Goal: Task Accomplishment & Management: Complete application form

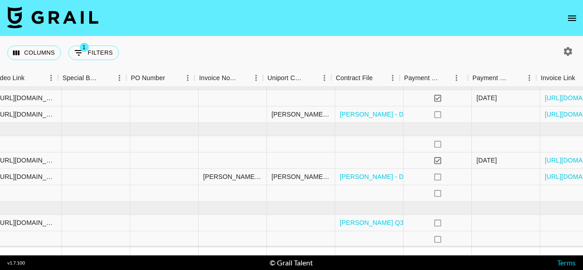
scroll to position [63, 872]
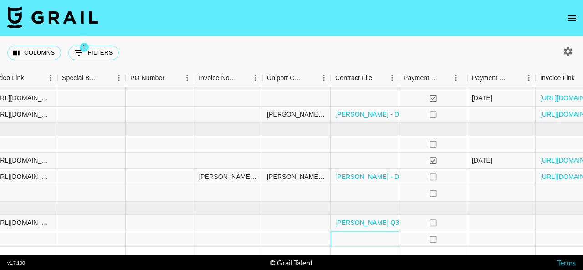
click at [370, 231] on div at bounding box center [365, 239] width 68 height 16
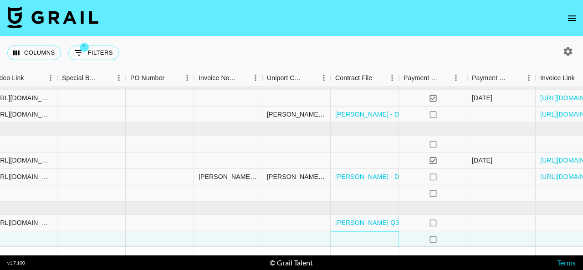
click at [353, 232] on div at bounding box center [365, 239] width 68 height 16
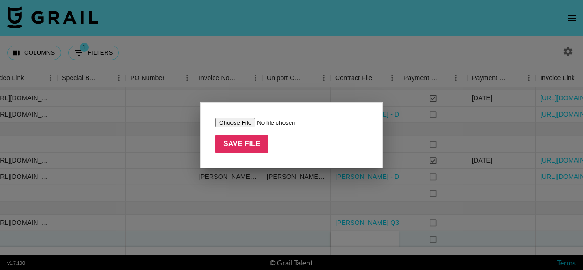
click at [244, 122] on input "file" at bounding box center [272, 123] width 115 height 10
type input "C:\fakepath\melissa_fakler Agreement (1) (1).pdf"
click at [250, 138] on input "Save File" at bounding box center [241, 144] width 53 height 18
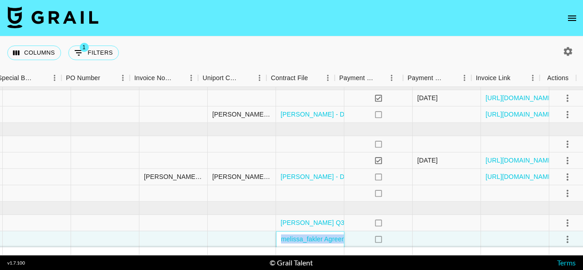
scroll to position [63, 936]
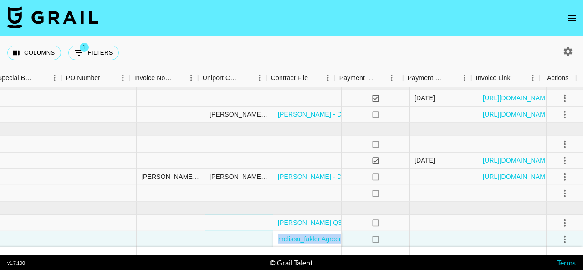
click at [232, 224] on div at bounding box center [239, 223] width 68 height 16
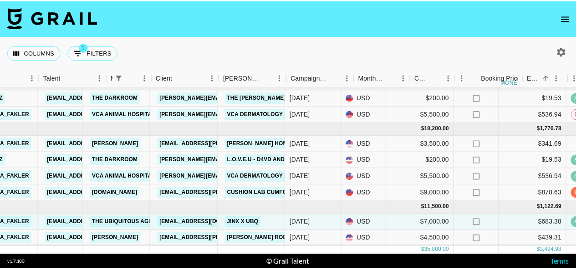
scroll to position [61, 0]
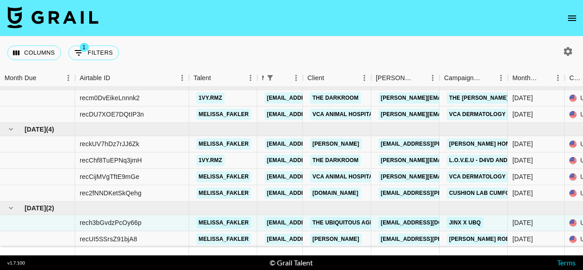
click at [570, 20] on icon "open drawer" at bounding box center [572, 17] width 8 height 5
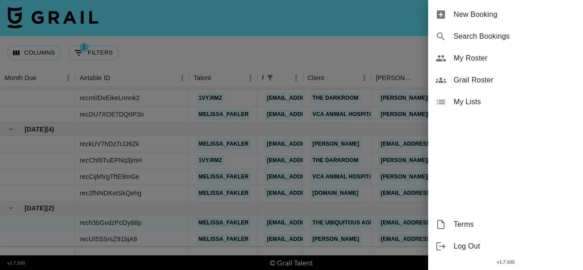
click at [497, 10] on span "New Booking" at bounding box center [515, 14] width 122 height 11
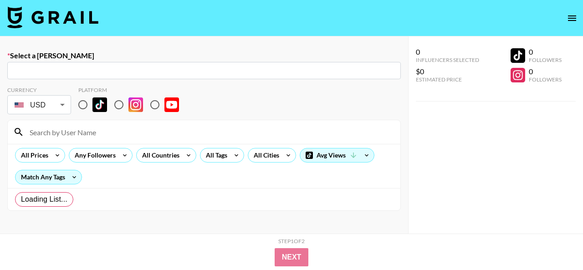
click at [456, 13] on nav at bounding box center [291, 18] width 583 height 36
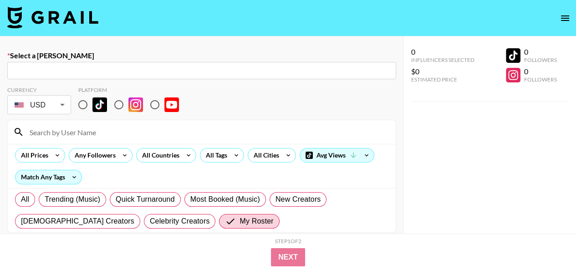
click at [278, 68] on input "text" at bounding box center [202, 71] width 378 height 10
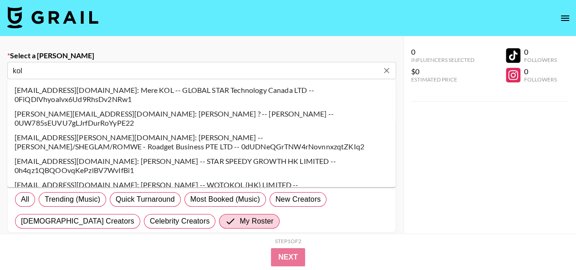
click at [278, 71] on input "kol" at bounding box center [196, 71] width 366 height 10
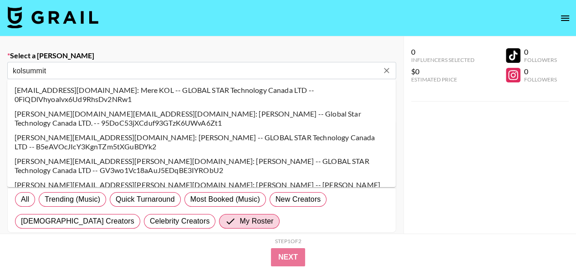
type input "kolsummit"
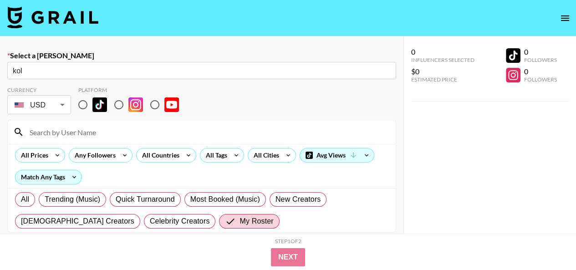
click at [247, 72] on input "kol" at bounding box center [202, 71] width 378 height 10
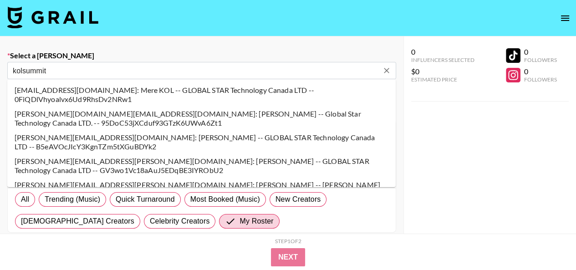
click at [158, 154] on li "rachel.liang@kolsummit.com: Rachel Liang -- GLOBAL STAR Technology Canada LTD -…" at bounding box center [201, 166] width 388 height 24
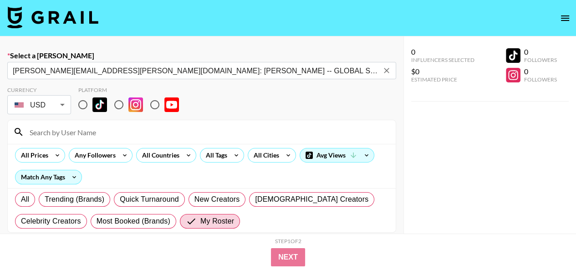
type input "rachel.liang@kolsummit.com: Rachel Liang -- GLOBAL STAR Technology Canada LTD -…"
click at [77, 104] on input "radio" at bounding box center [82, 104] width 19 height 19
radio input "true"
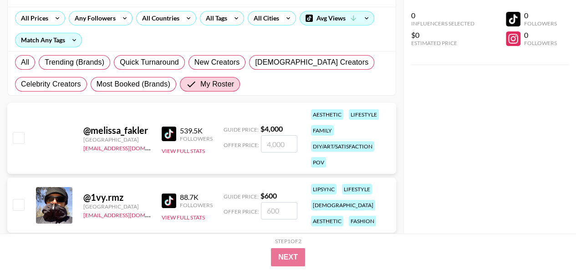
scroll to position [148, 0]
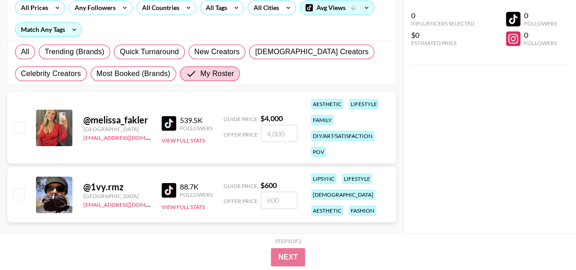
click at [280, 133] on input "number" at bounding box center [279, 133] width 36 height 17
type input "6"
checkbox input "true"
type input "6000"
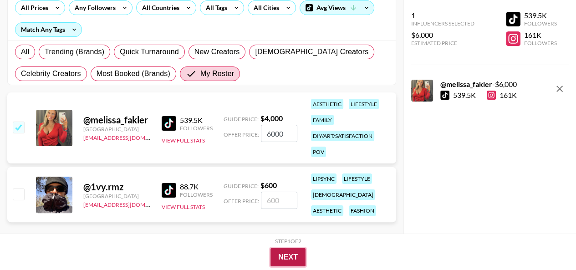
click at [284, 253] on button "Next" at bounding box center [287, 257] width 35 height 18
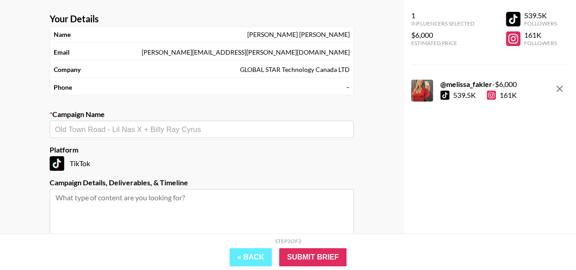
scroll to position [41, 0]
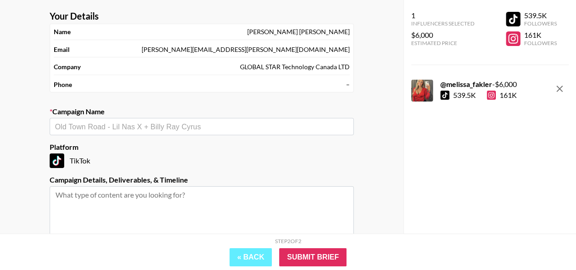
click at [237, 129] on input "text" at bounding box center [201, 127] width 293 height 10
click at [215, 122] on input "text" at bounding box center [201, 127] width 293 height 10
paste input "Dreo | Stay fresh, stay comfortably humidified｜PAID TikTok Collaboration"
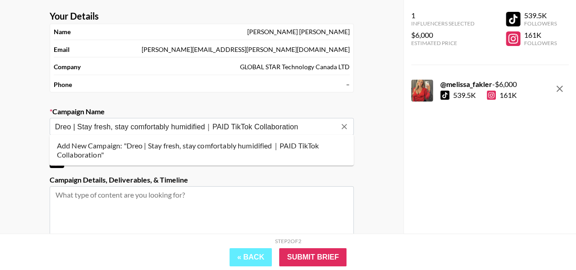
click at [265, 148] on li "Add New Campaign: "Dreo | Stay fresh, stay comfortably humidified｜PAID TikTok C…" at bounding box center [202, 150] width 304 height 24
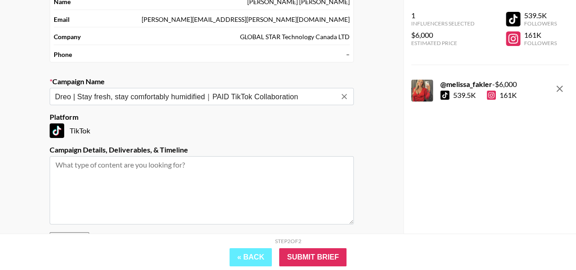
scroll to position [142, 0]
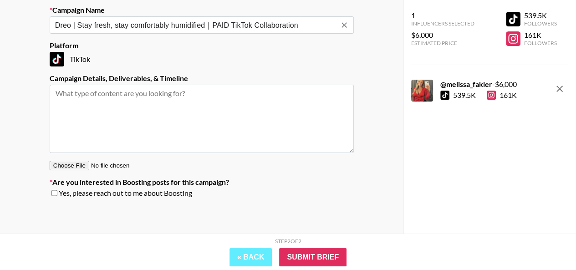
type input "Dreo | Stay fresh, stay comfortably humidified｜PAID TikTok Collaboration"
click at [56, 195] on input "checkbox" at bounding box center [54, 193] width 6 height 6
checkbox input "true"
click at [307, 260] on input "Submit Brief" at bounding box center [312, 257] width 67 height 18
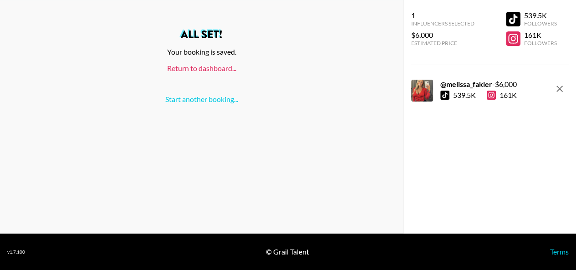
click at [213, 65] on link "Return to dashboard..." at bounding box center [201, 68] width 69 height 9
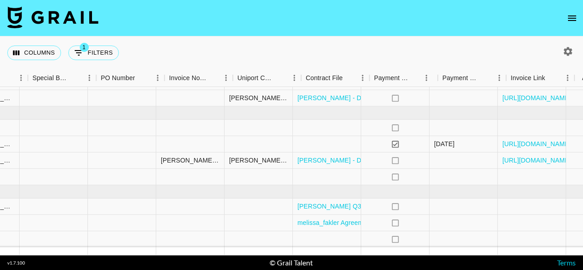
scroll to position [79, 910]
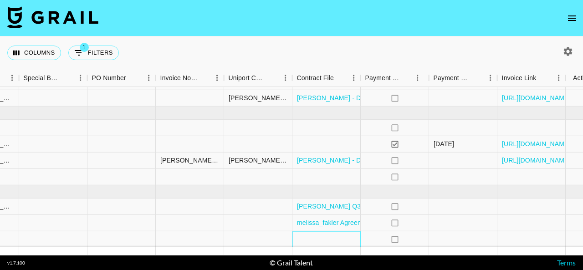
click at [328, 231] on div at bounding box center [326, 239] width 68 height 16
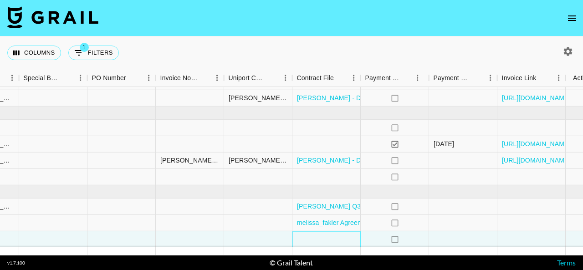
click at [328, 231] on div at bounding box center [326, 239] width 68 height 16
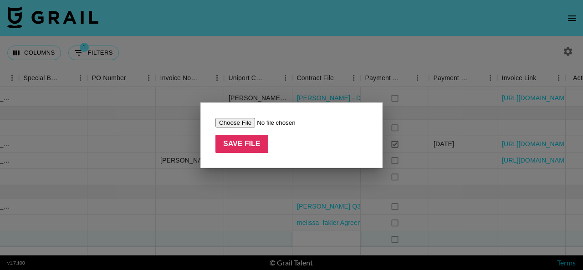
click at [243, 122] on input "file" at bounding box center [272, 123] width 115 height 10
type input "C:\fakepath\Complete_with_Docusign_@melissa_fakler_x_Dre.pdf"
click at [251, 142] on input "Save File" at bounding box center [241, 144] width 53 height 18
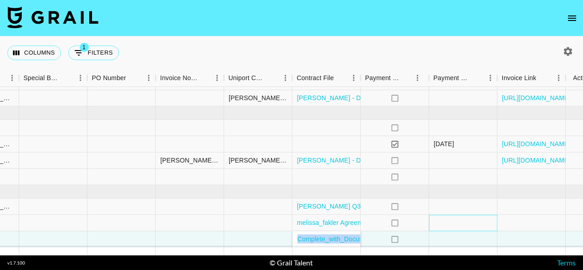
click at [492, 215] on div at bounding box center [463, 223] width 68 height 16
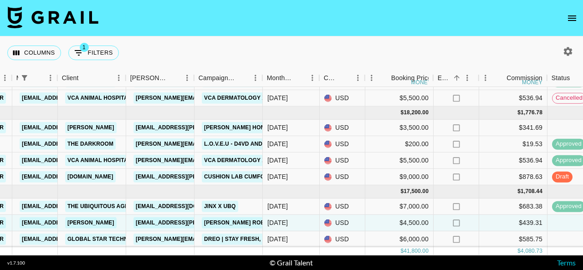
scroll to position [79, 242]
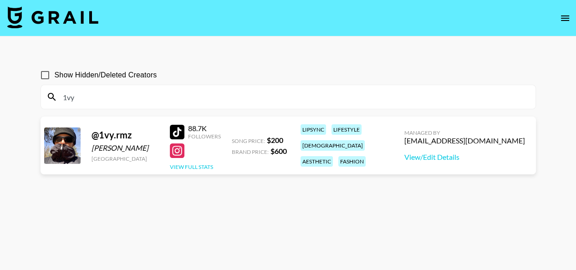
type input "1vy"
click at [194, 168] on button "View Full Stats" at bounding box center [191, 166] width 43 height 7
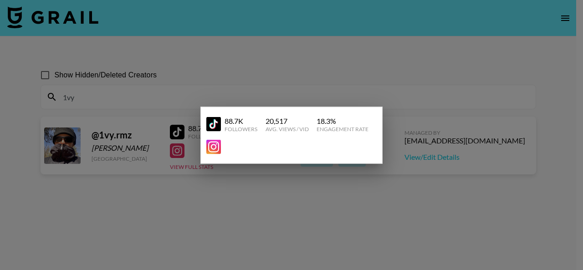
click at [389, 211] on div at bounding box center [291, 135] width 583 height 270
